Goal: Navigation & Orientation: Understand site structure

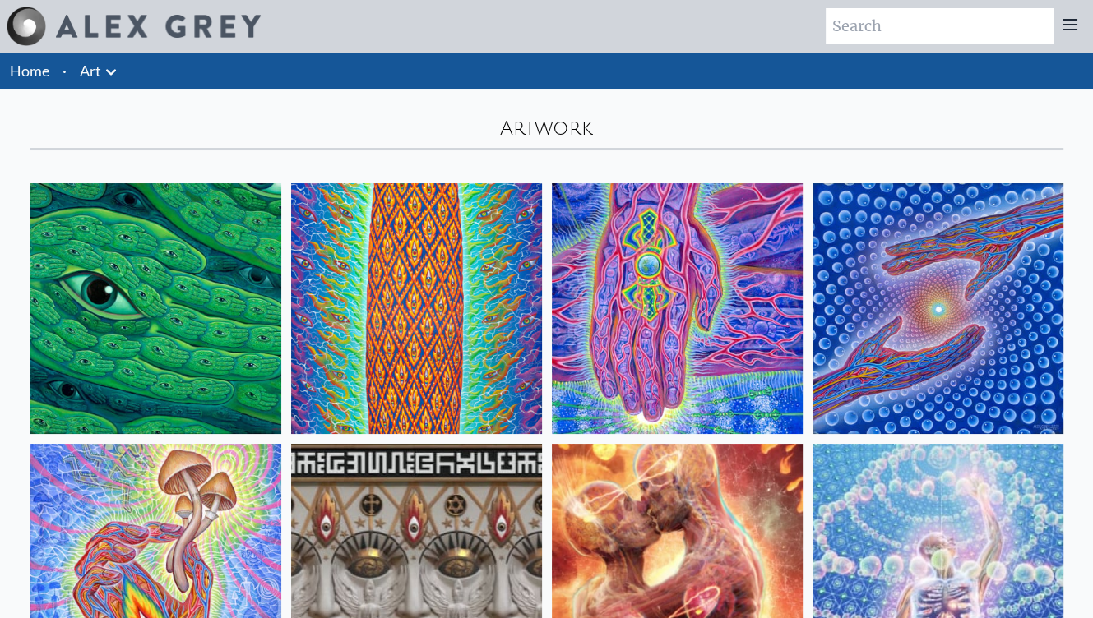
click at [113, 72] on icon at bounding box center [111, 72] width 10 height 6
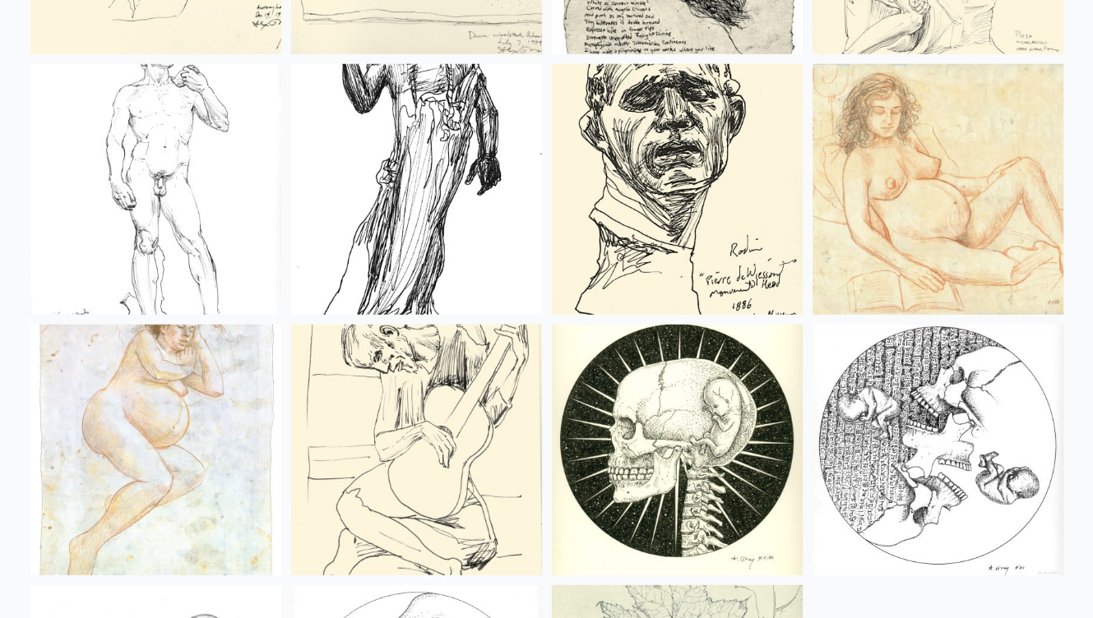
scroll to position [4473, 0]
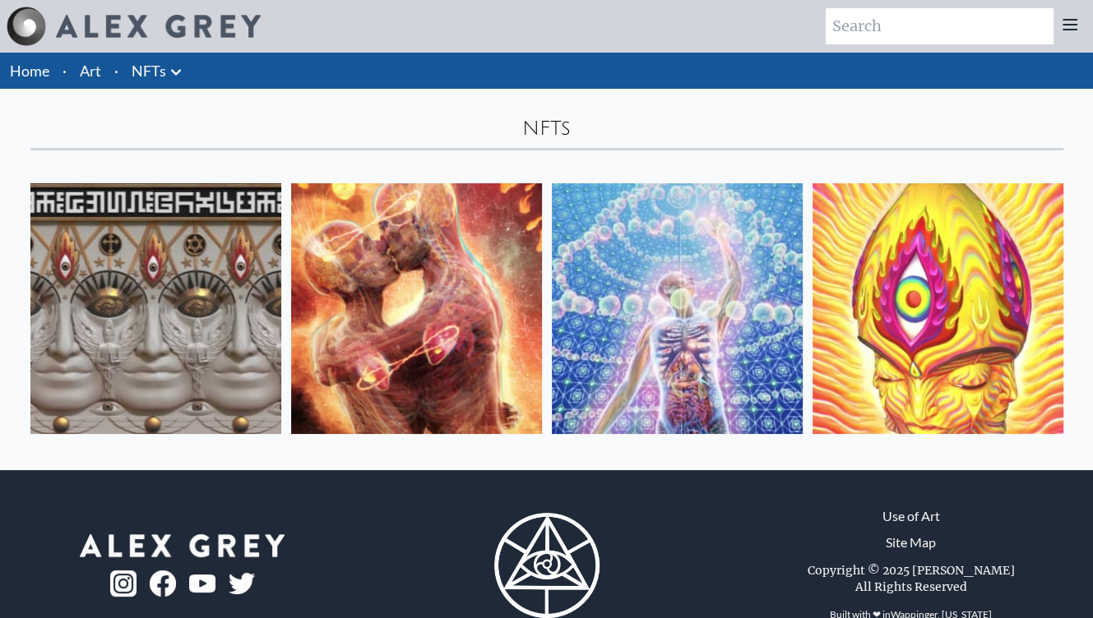
scroll to position [42, 0]
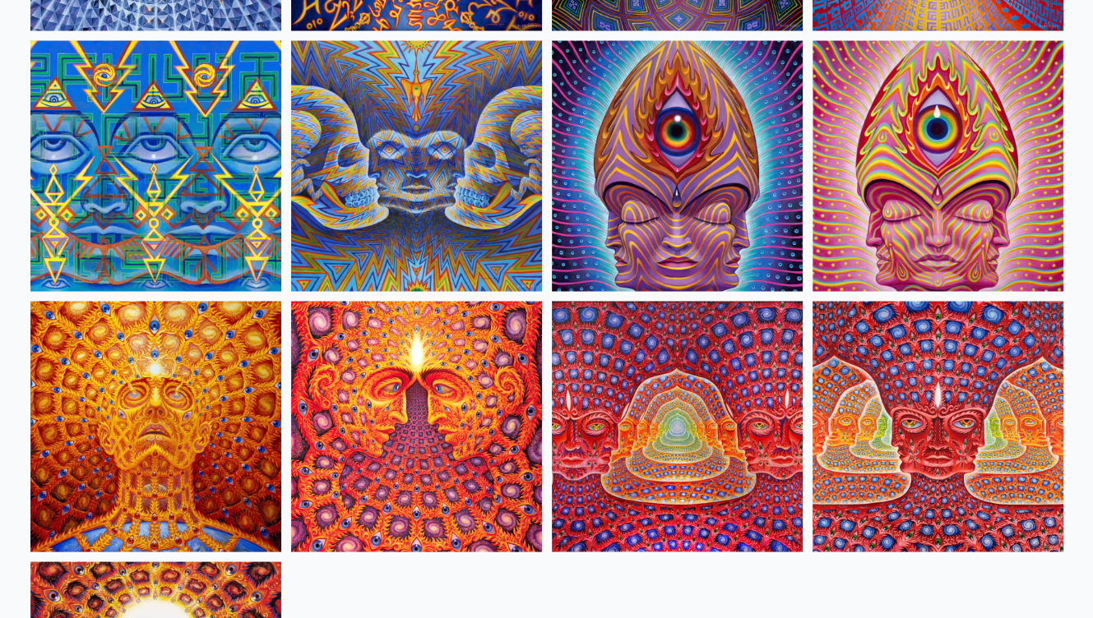
scroll to position [8643, 0]
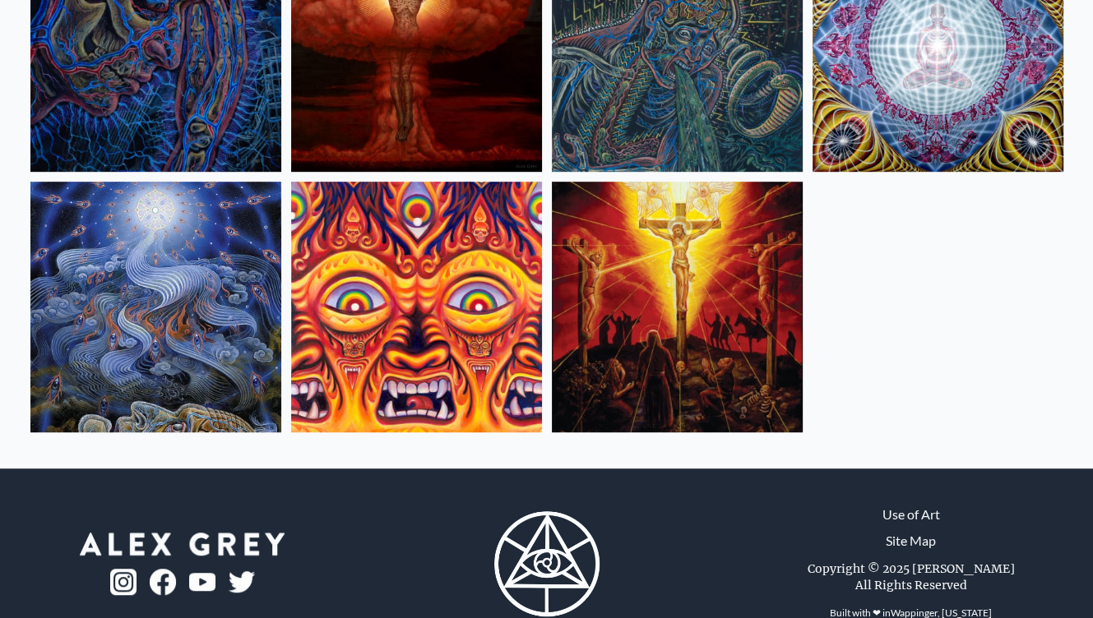
scroll to position [824, 0]
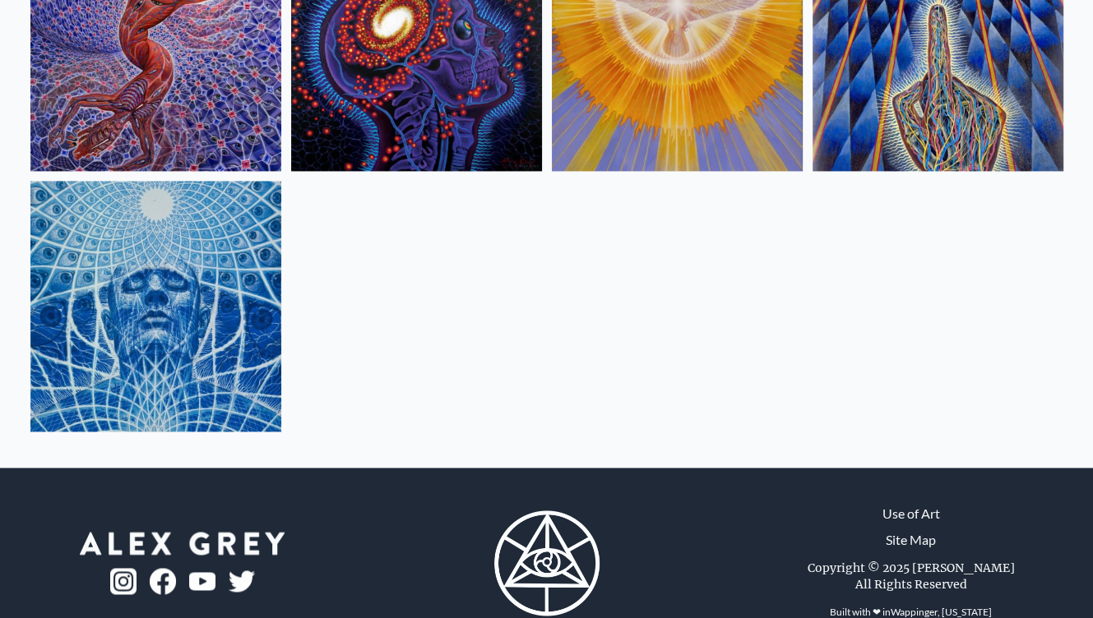
scroll to position [2127, 0]
